Goal: Task Accomplishment & Management: Manage account settings

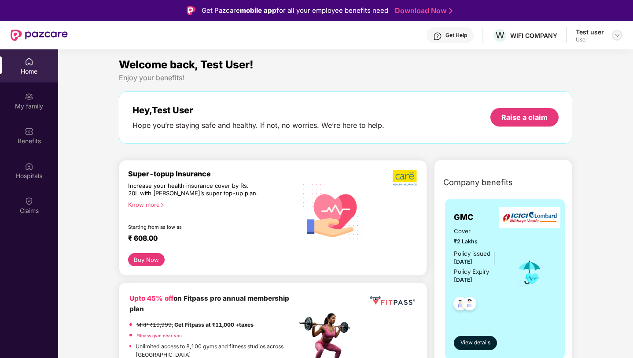
click at [616, 38] on img at bounding box center [617, 35] width 7 height 7
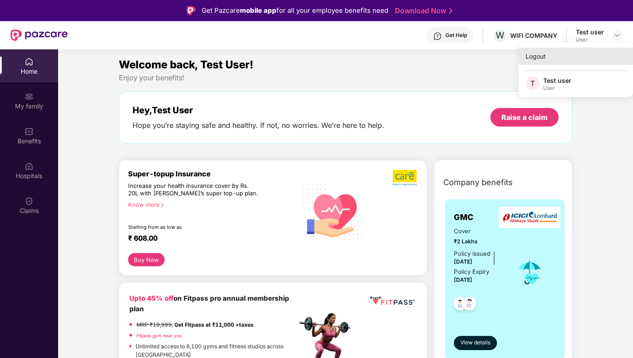
click at [545, 60] on div "Logout" at bounding box center [576, 56] width 115 height 17
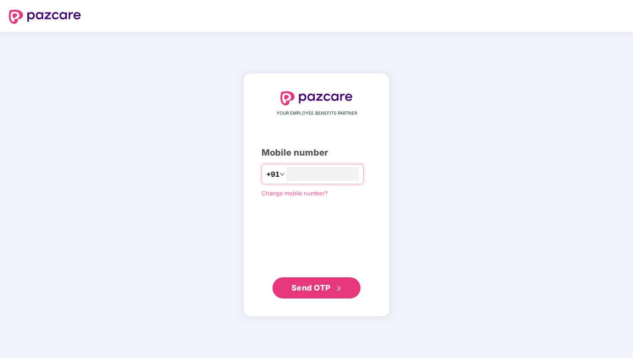
type input "**********"
click at [312, 278] on button "Send OTP" at bounding box center [317, 287] width 88 height 21
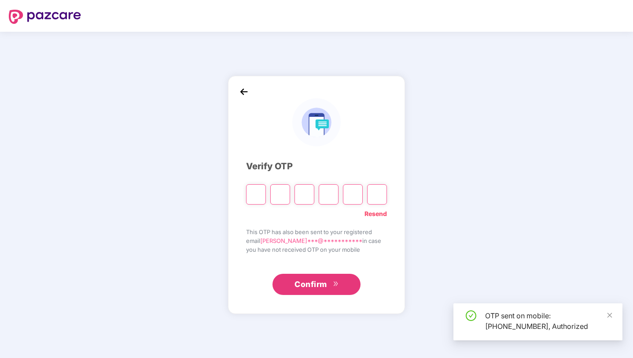
paste input "*"
type input "*"
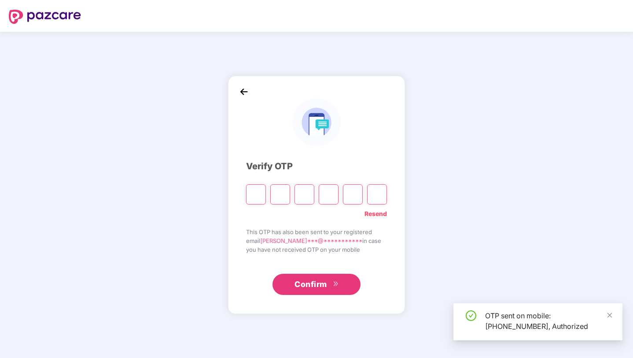
type input "*"
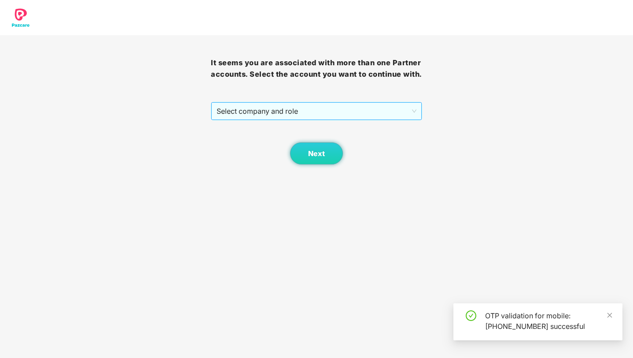
click at [296, 119] on span "Select company and role" at bounding box center [317, 111] width 200 height 17
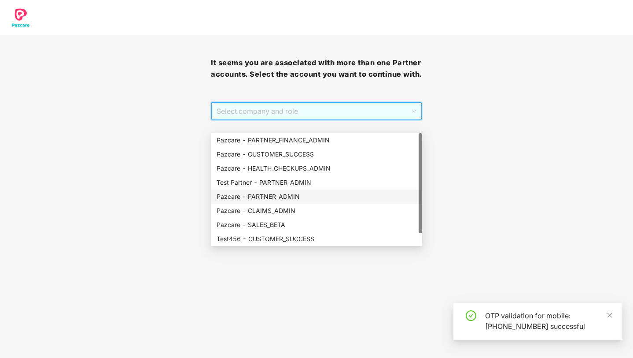
click at [304, 195] on div "Pazcare - PARTNER_ADMIN" at bounding box center [317, 197] width 200 height 10
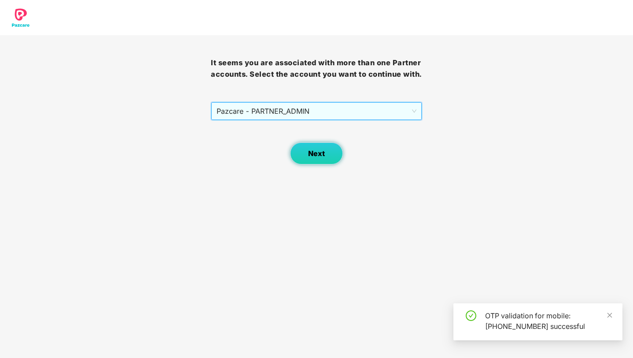
click at [321, 164] on button "Next" at bounding box center [316, 153] width 53 height 22
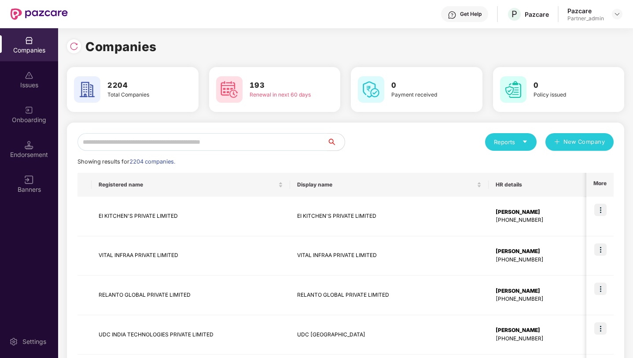
click at [233, 137] on input "text" at bounding box center [203, 142] width 250 height 18
paste input "*****"
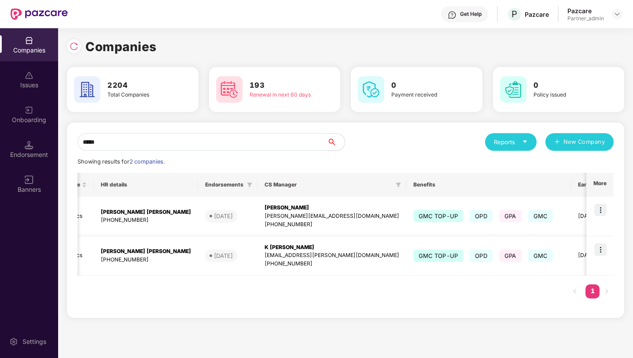
scroll to position [0, 193]
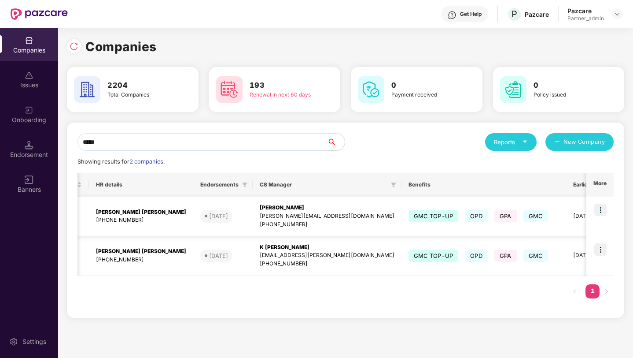
type input "*****"
click at [607, 211] on img at bounding box center [601, 210] width 12 height 12
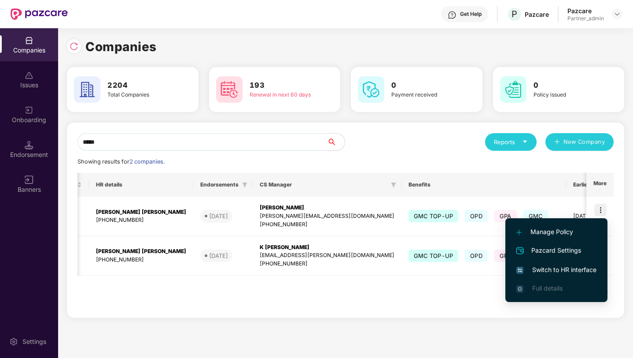
click at [560, 269] on span "Switch to HR interface" at bounding box center [557, 270] width 80 height 10
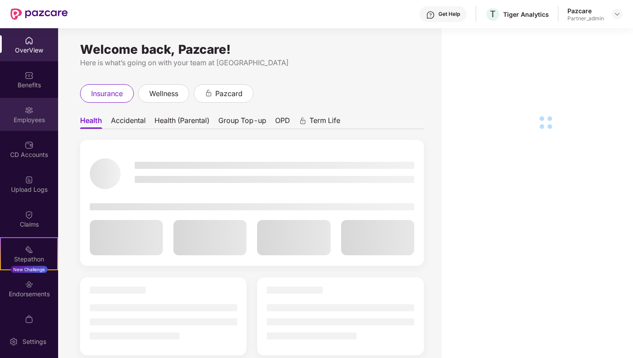
drag, startPoint x: 30, startPoint y: 131, endPoint x: 22, endPoint y: 120, distance: 13.7
click at [22, 120] on div "Employees" at bounding box center [29, 119] width 58 height 9
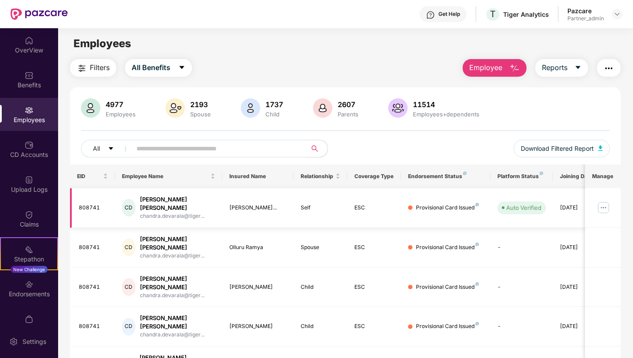
click at [602, 203] on img at bounding box center [604, 207] width 14 height 14
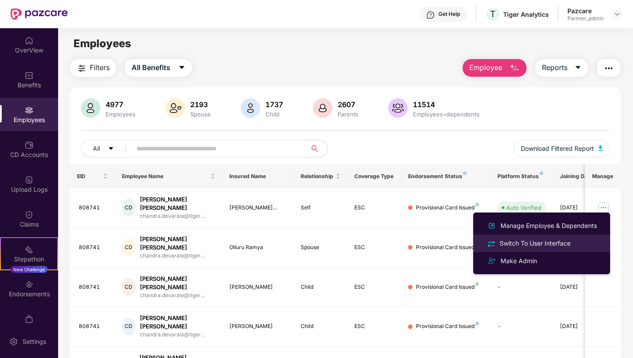
click at [545, 243] on div "Switch To User Interface" at bounding box center [535, 243] width 74 height 10
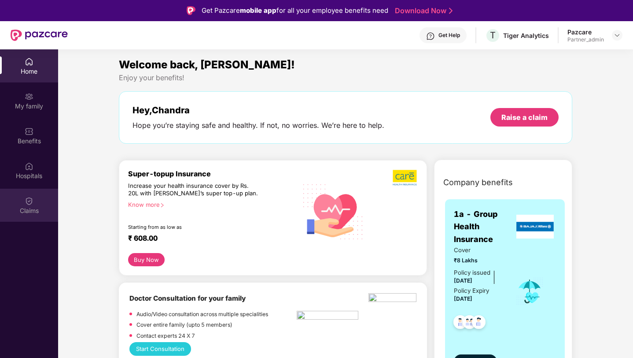
click at [31, 202] on img at bounding box center [29, 200] width 9 height 9
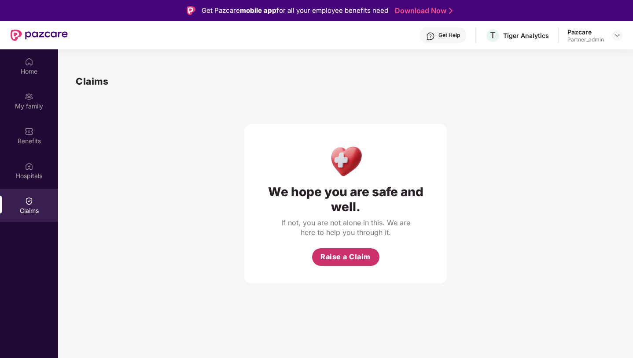
click at [341, 259] on span "Raise a Claim" at bounding box center [346, 256] width 50 height 11
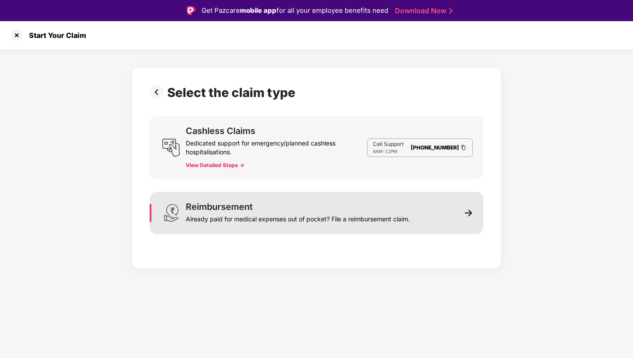
click at [309, 216] on div "Already paid for medical expenses out of pocket? File a reimbursement claim." at bounding box center [298, 217] width 224 height 12
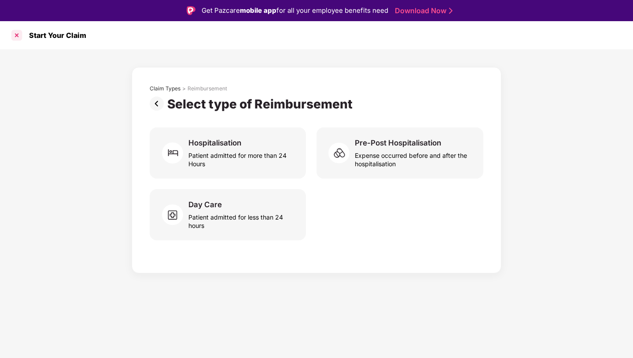
click at [19, 39] on div at bounding box center [17, 35] width 14 height 14
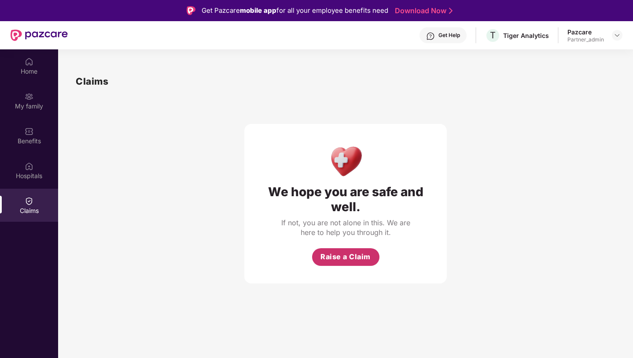
click at [330, 260] on span "Raise a Claim" at bounding box center [346, 256] width 50 height 11
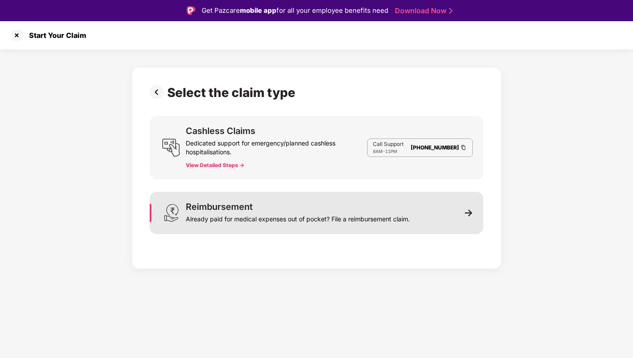
click at [310, 213] on div "Already paid for medical expenses out of pocket? File a reimbursement claim." at bounding box center [298, 217] width 224 height 12
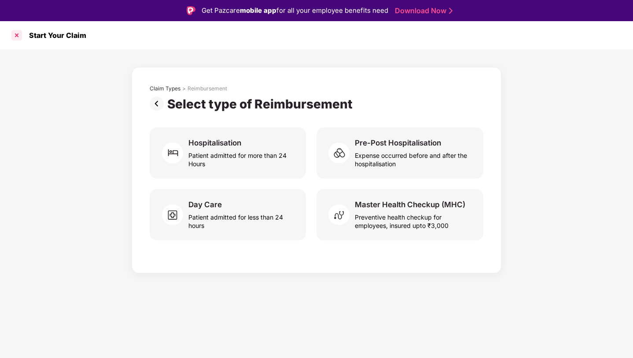
click at [16, 37] on div at bounding box center [17, 35] width 14 height 14
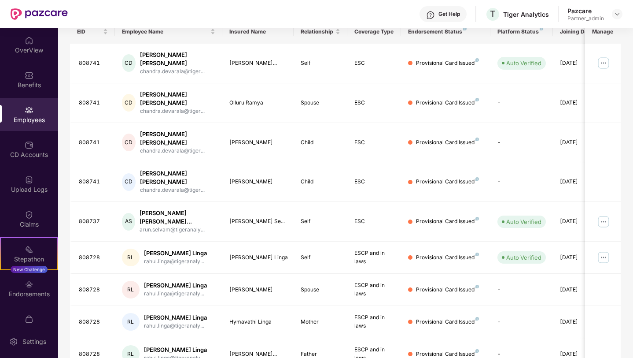
scroll to position [147, 0]
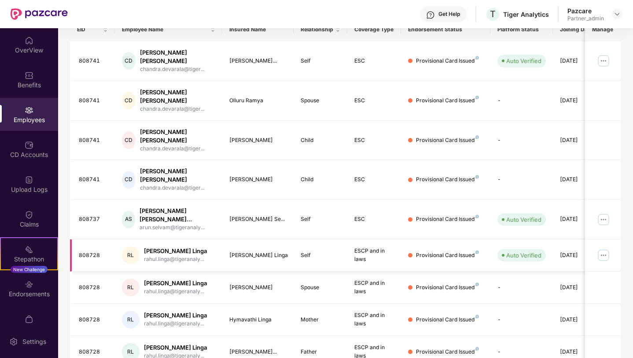
click at [604, 248] on img at bounding box center [604, 255] width 14 height 14
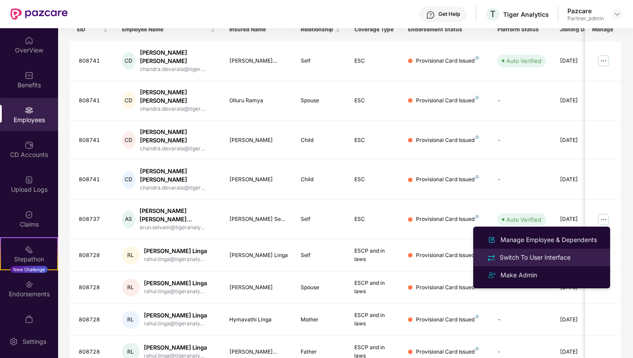
click at [528, 256] on div "Switch To User Interface" at bounding box center [535, 257] width 74 height 10
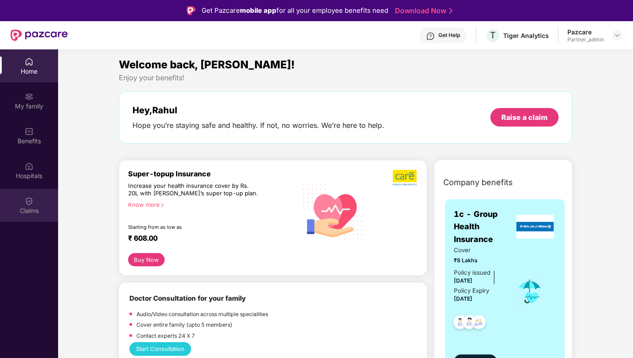
click at [24, 216] on div "Claims" at bounding box center [29, 205] width 58 height 33
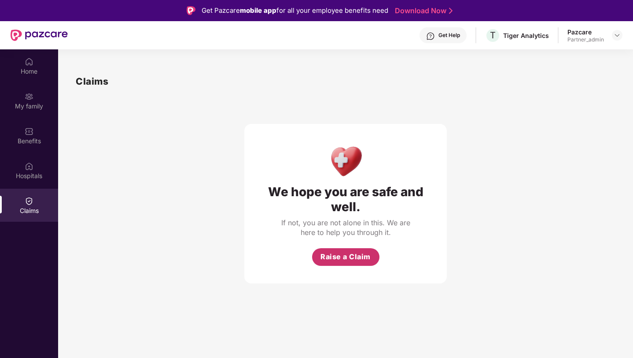
click at [343, 256] on span "Raise a Claim" at bounding box center [346, 256] width 50 height 11
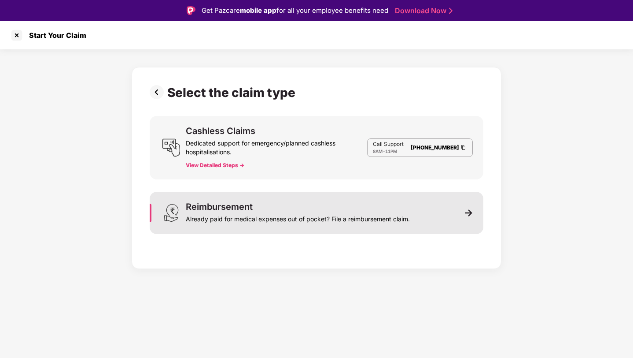
click at [308, 219] on div "Already paid for medical expenses out of pocket? File a reimbursement claim." at bounding box center [298, 217] width 224 height 12
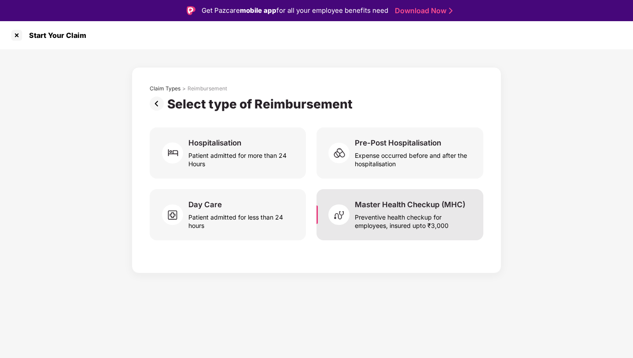
click at [397, 228] on div "Preventive health checkup for employees, insured upto ₹3,000" at bounding box center [414, 219] width 118 height 20
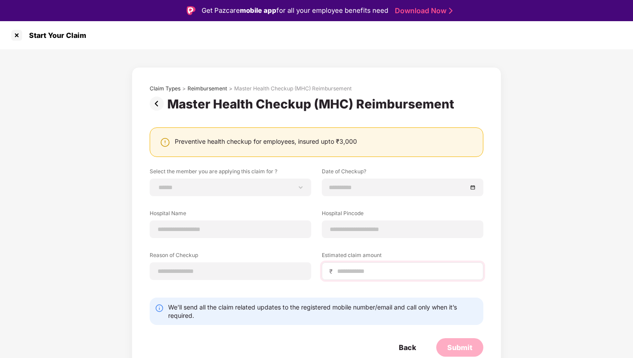
scroll to position [21, 0]
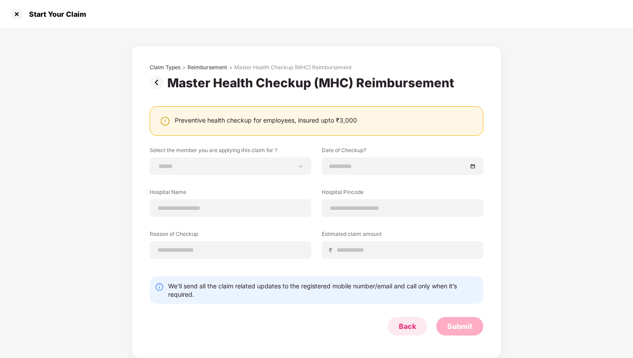
click at [405, 321] on div "Back" at bounding box center [407, 326] width 39 height 19
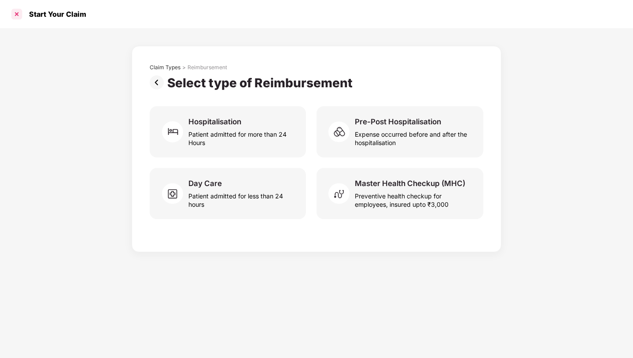
click at [15, 15] on div at bounding box center [17, 14] width 14 height 14
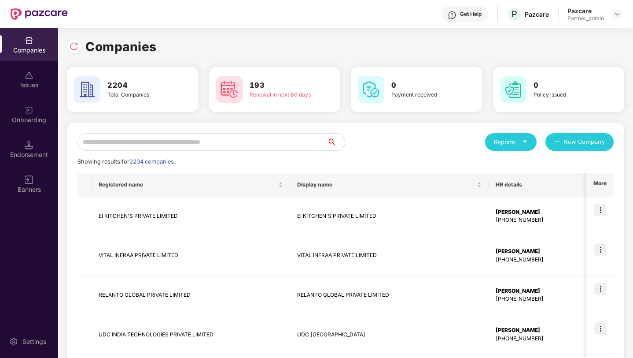
click at [220, 141] on input "text" at bounding box center [203, 142] width 250 height 18
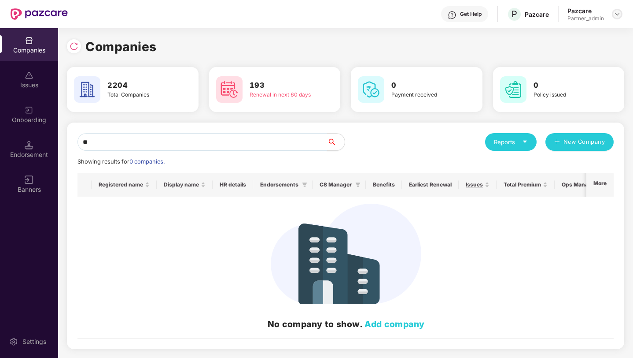
type input "**"
click at [616, 15] on img at bounding box center [617, 14] width 7 height 7
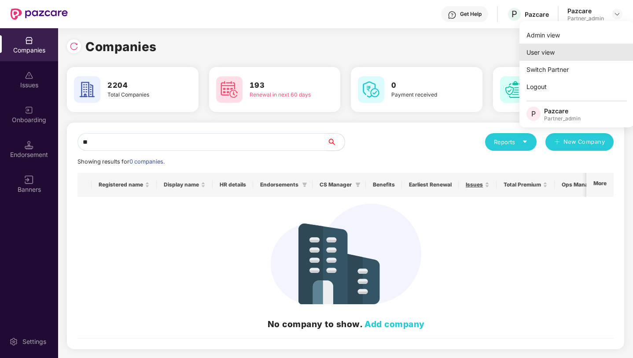
click at [576, 53] on div "User view" at bounding box center [577, 52] width 115 height 17
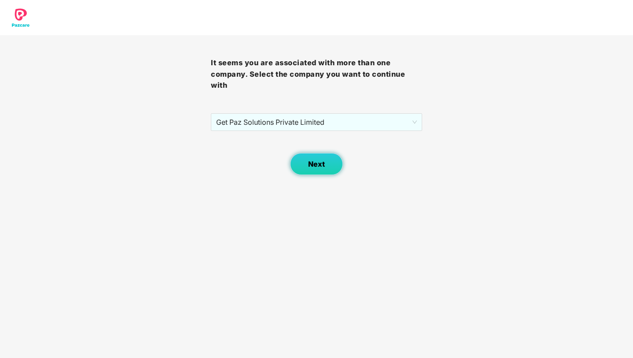
click at [340, 159] on button "Next" at bounding box center [316, 164] width 53 height 22
